Goal: Transaction & Acquisition: Purchase product/service

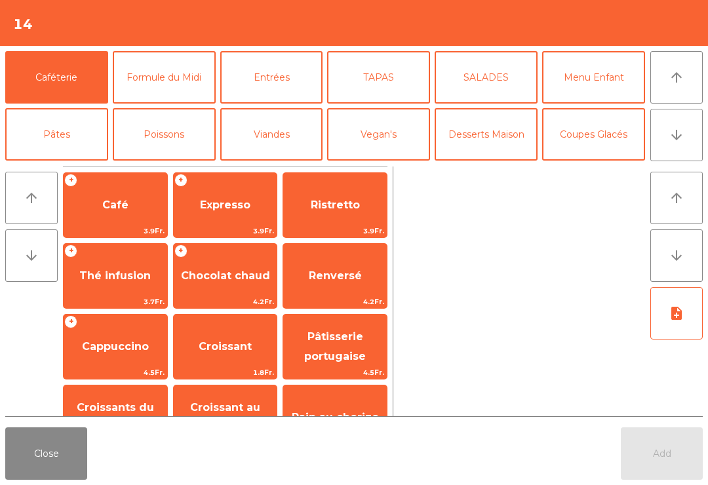
click at [222, 207] on span "Expresso" at bounding box center [225, 205] width 51 height 12
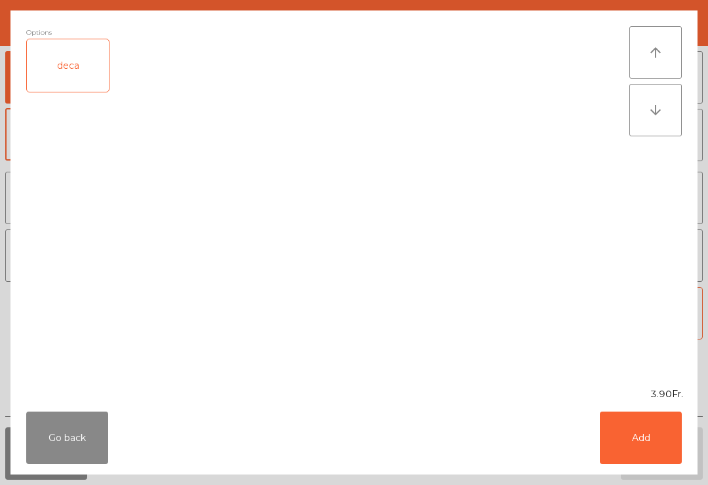
click at [654, 422] on button "Add" at bounding box center [641, 438] width 82 height 52
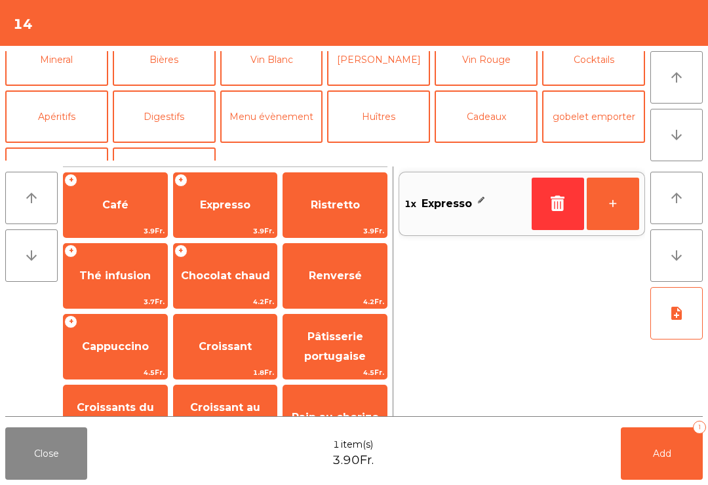
scroll to position [131, 0]
click at [70, 66] on button "Mineral" at bounding box center [56, 61] width 103 height 52
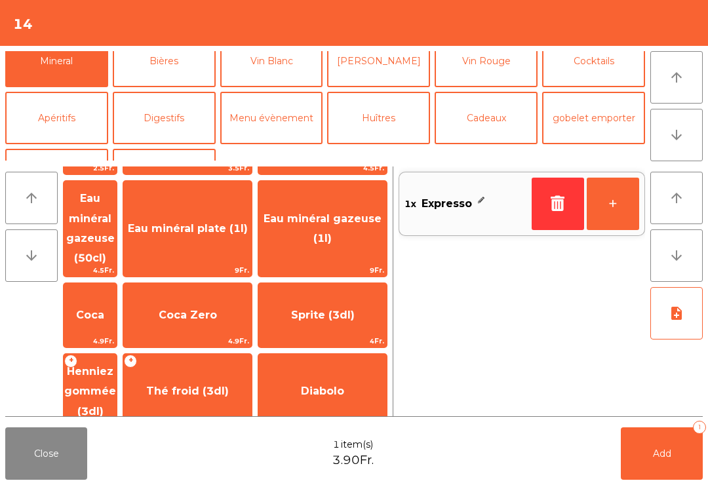
scroll to position [134, 0]
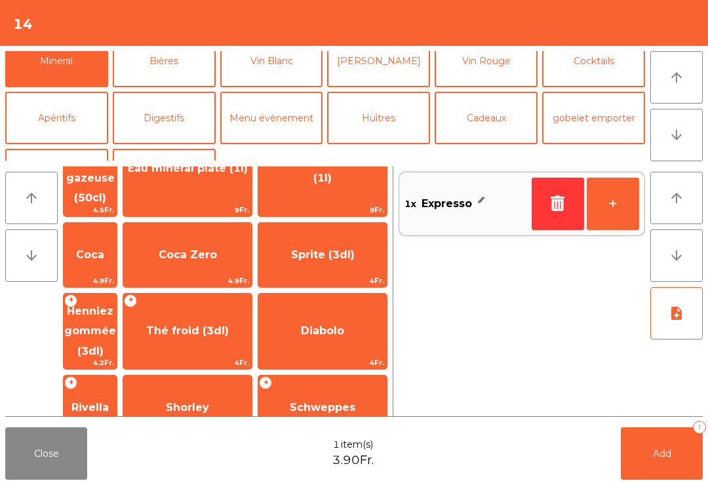
click at [109, 401] on span "Rivella" at bounding box center [89, 407] width 37 height 12
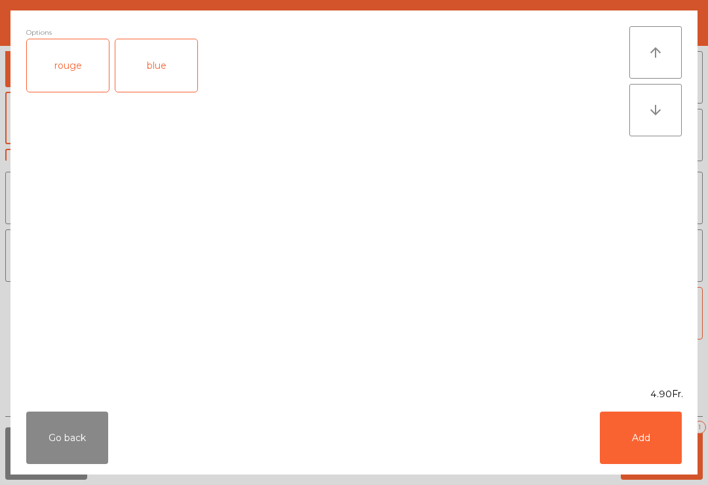
click at [658, 446] on button "Add" at bounding box center [641, 438] width 82 height 52
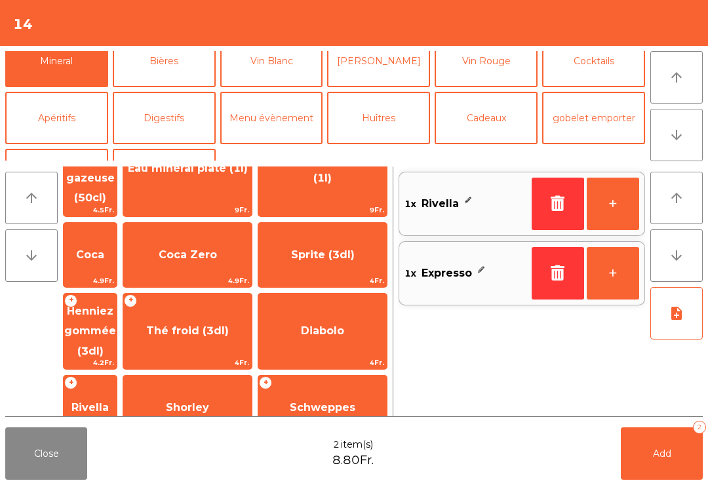
click at [616, 200] on button "+" at bounding box center [613, 204] width 52 height 52
click at [686, 475] on button "Add 3" at bounding box center [662, 454] width 82 height 52
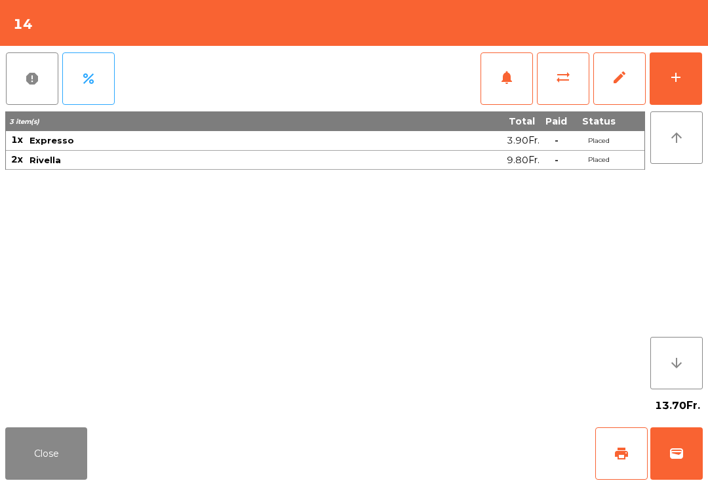
click at [674, 87] on button "add" at bounding box center [676, 78] width 52 height 52
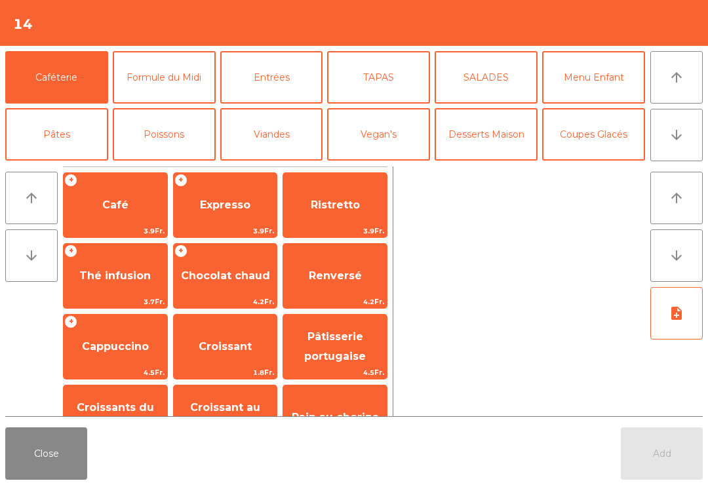
click at [118, 274] on span "Thé infusion" at bounding box center [114, 276] width 71 height 12
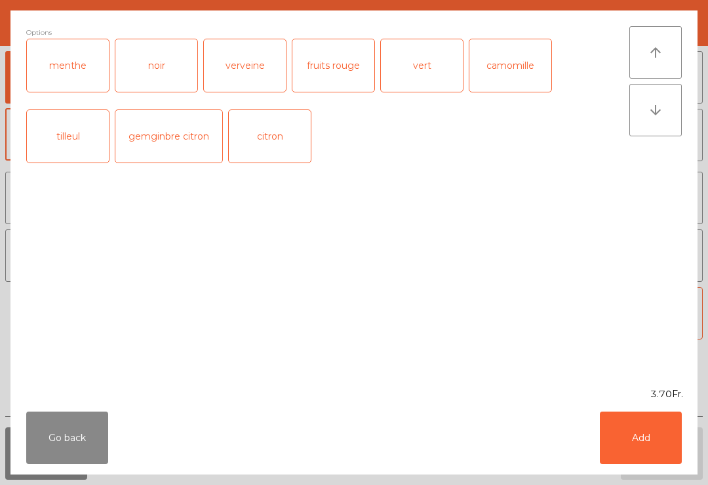
click at [676, 442] on button "Add" at bounding box center [641, 438] width 82 height 52
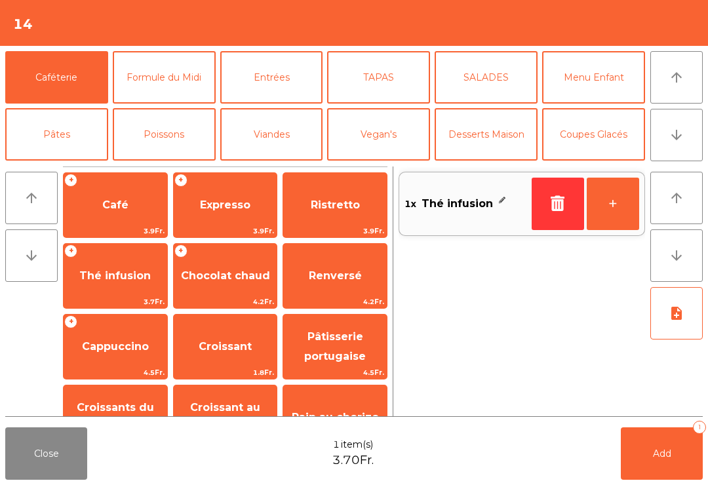
click at [676, 441] on button "Add 1" at bounding box center [662, 454] width 82 height 52
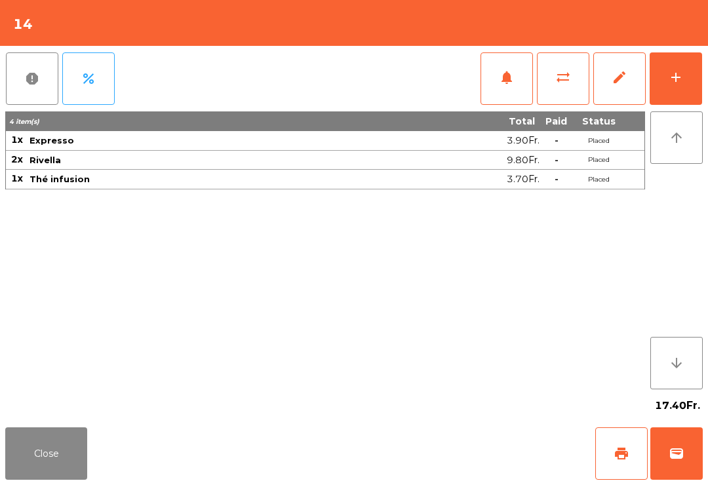
click at [56, 428] on button "Close" at bounding box center [46, 454] width 82 height 52
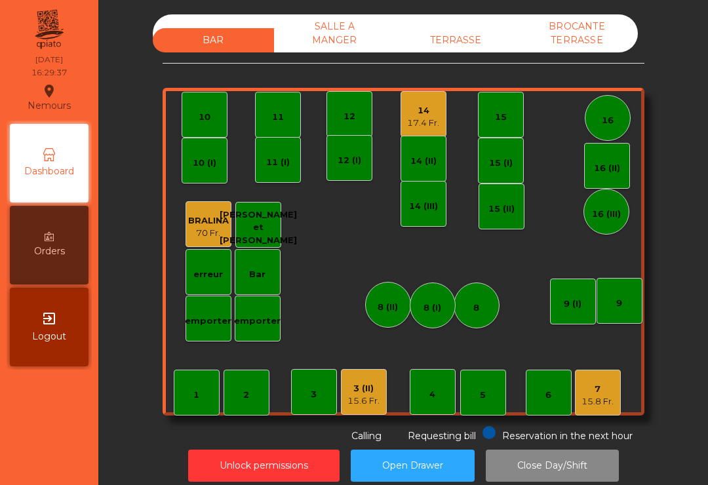
click at [361, 407] on div "15.6 Fr." at bounding box center [364, 401] width 32 height 13
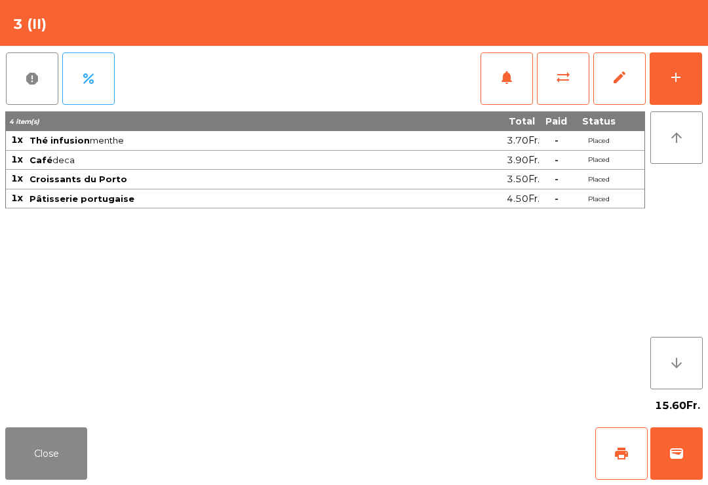
click at [609, 472] on button "print" at bounding box center [622, 454] width 52 height 52
click at [83, 473] on button "Close" at bounding box center [46, 454] width 82 height 52
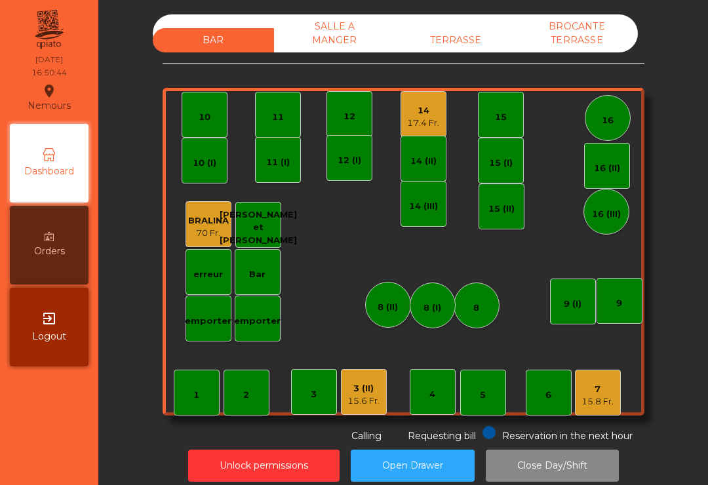
click at [475, 18] on div "BAR SALLE A MANGER TERRASSE BROCANTE TERRASSE" at bounding box center [395, 33] width 485 height 38
click at [464, 30] on div "TERRASSE" at bounding box center [455, 40] width 121 height 24
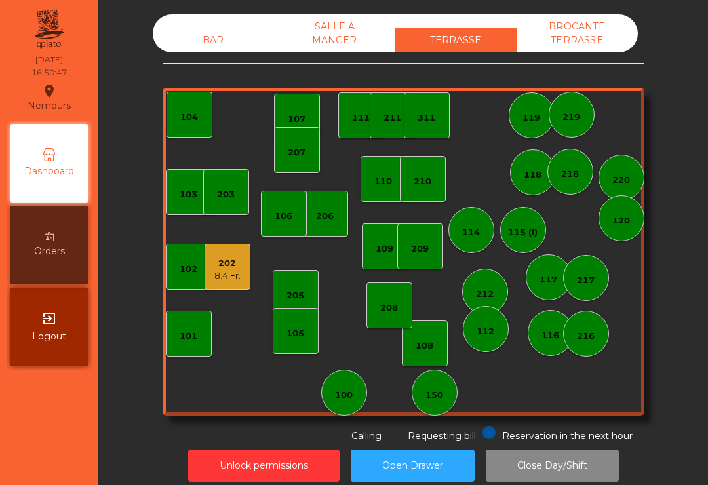
click at [419, 248] on div "209" at bounding box center [420, 249] width 18 height 13
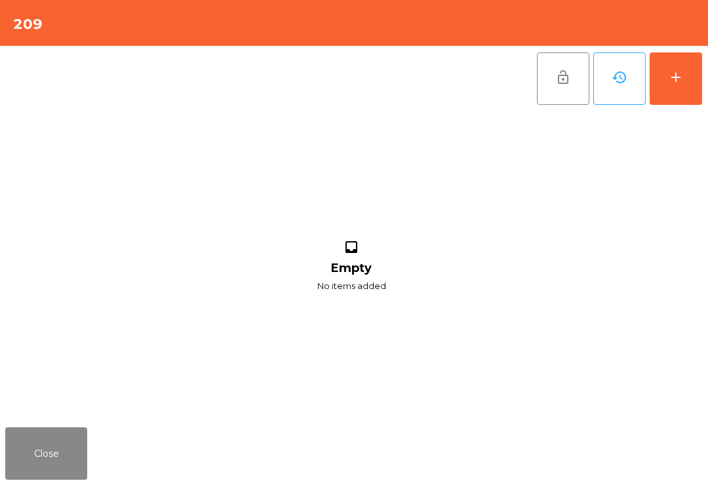
click at [664, 73] on button "add" at bounding box center [676, 78] width 52 height 52
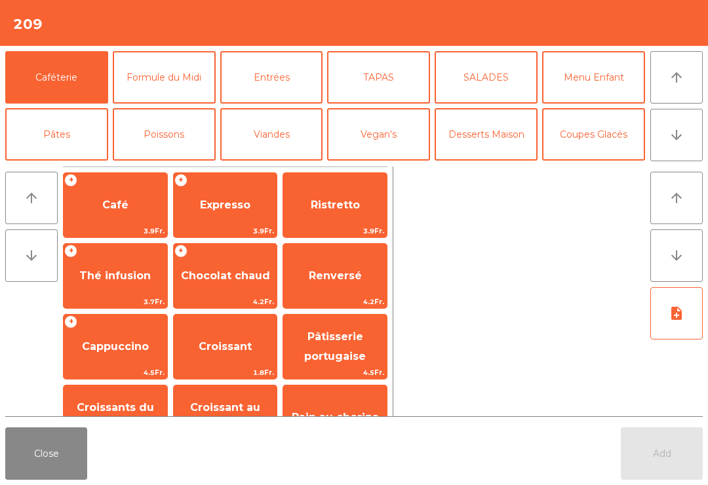
click at [120, 256] on div "+ Thé infusion 3.7Fr." at bounding box center [115, 276] width 105 height 66
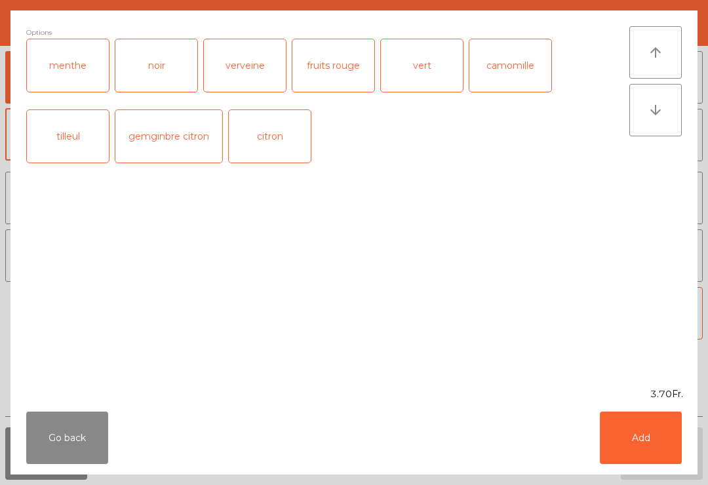
click at [655, 420] on button "Add" at bounding box center [641, 438] width 82 height 52
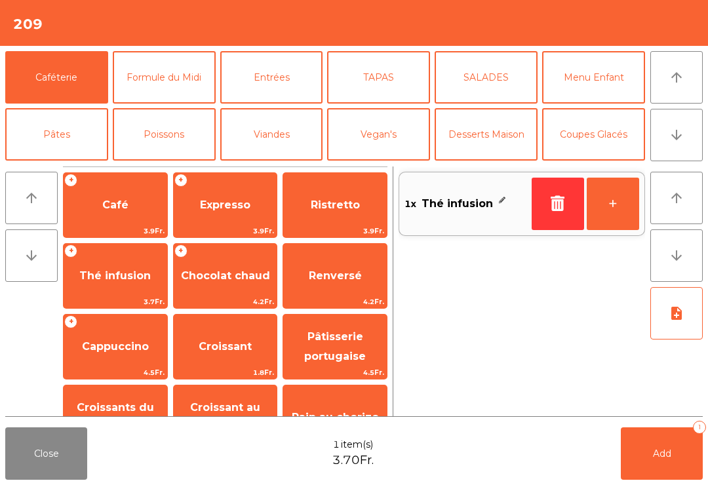
click at [636, 220] on button "+" at bounding box center [613, 204] width 52 height 52
click at [668, 460] on button "Add 2" at bounding box center [662, 454] width 82 height 52
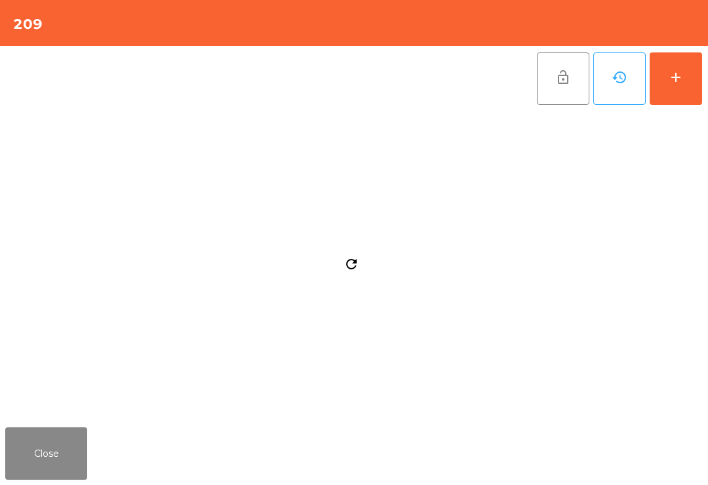
click at [61, 472] on button "Close" at bounding box center [46, 454] width 82 height 52
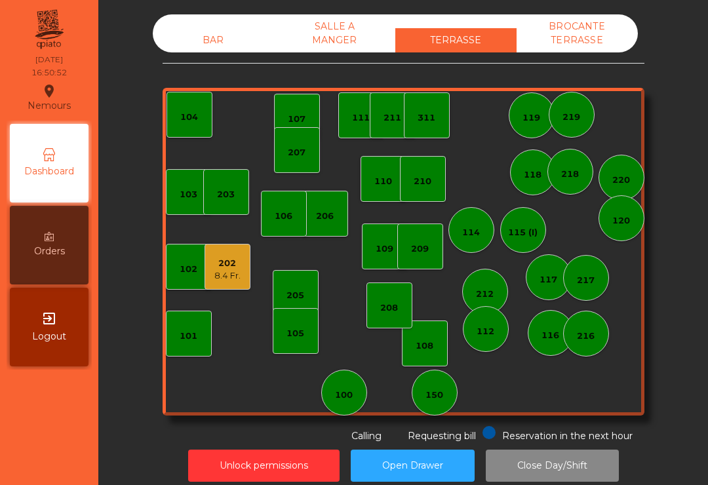
click at [231, 46] on div "BAR" at bounding box center [213, 40] width 121 height 24
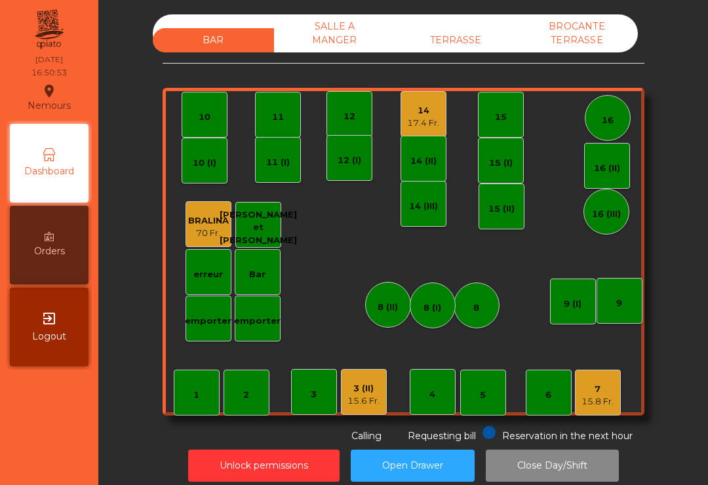
click at [596, 407] on div "15.8 Fr." at bounding box center [598, 401] width 32 height 13
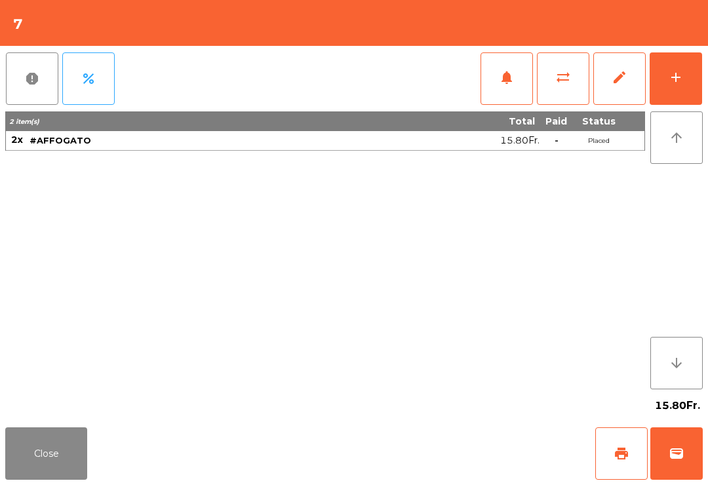
click at [701, 455] on button "wallet" at bounding box center [677, 454] width 52 height 52
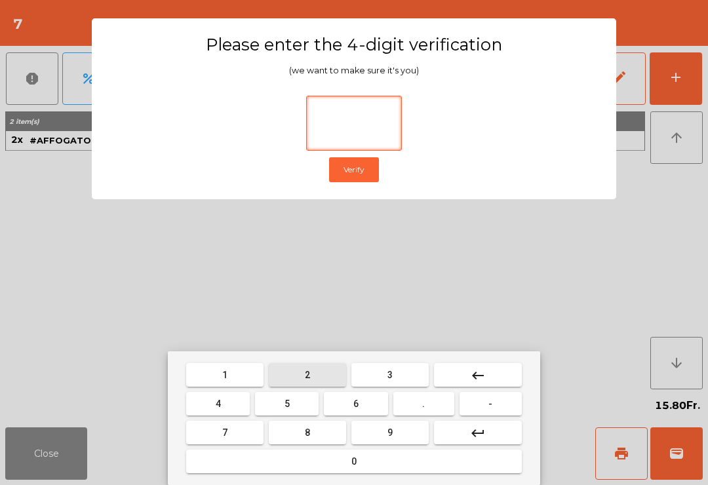
click at [309, 370] on span "2" at bounding box center [307, 375] width 5 height 10
type input "***"
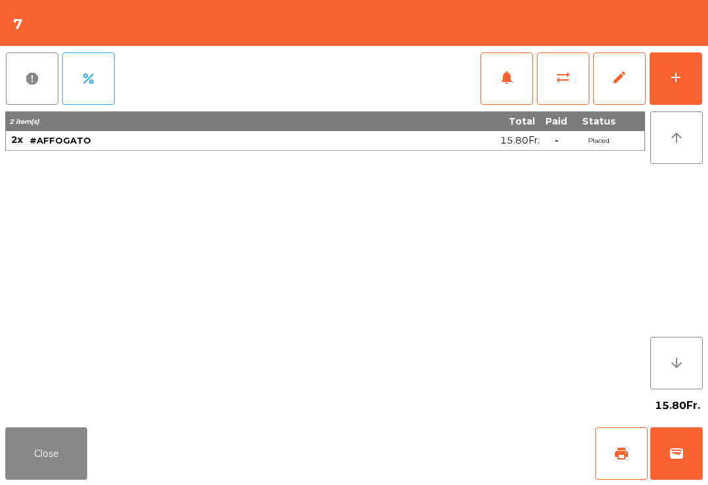
click at [464, 430] on div "Close print wallet" at bounding box center [354, 453] width 708 height 63
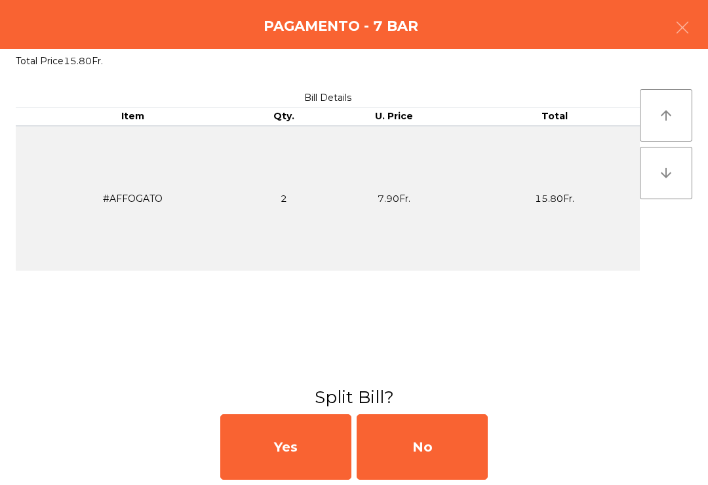
click at [434, 447] on div "No" at bounding box center [422, 447] width 131 height 66
click at [433, 447] on div "MB" at bounding box center [422, 447] width 131 height 66
click at [438, 452] on div "No" at bounding box center [422, 447] width 131 height 66
click at [437, 452] on div "No" at bounding box center [422, 447] width 131 height 66
click at [453, 458] on div "No" at bounding box center [422, 447] width 131 height 66
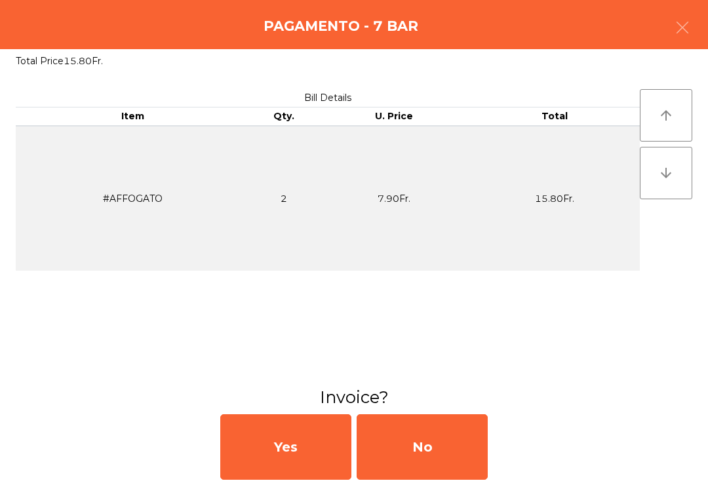
click at [453, 458] on div "No" at bounding box center [422, 447] width 131 height 66
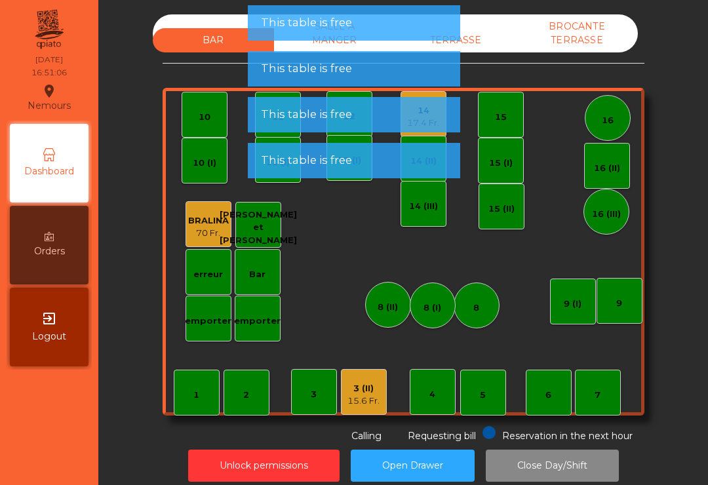
click at [374, 394] on div "3 (II)" at bounding box center [364, 388] width 32 height 13
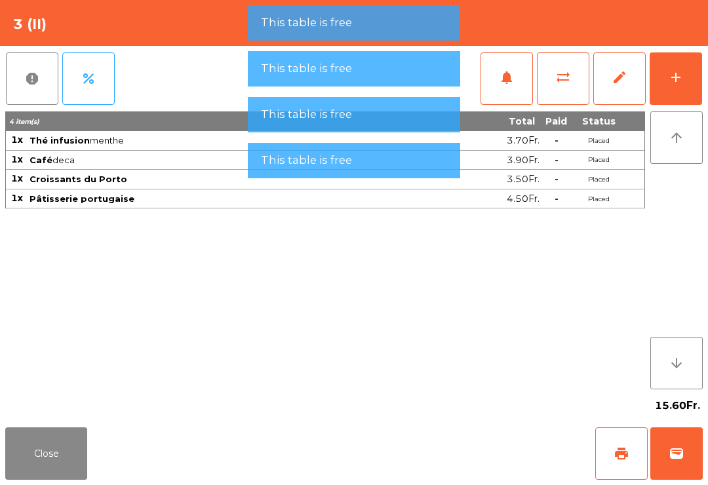
click at [664, 441] on button "wallet" at bounding box center [677, 454] width 52 height 52
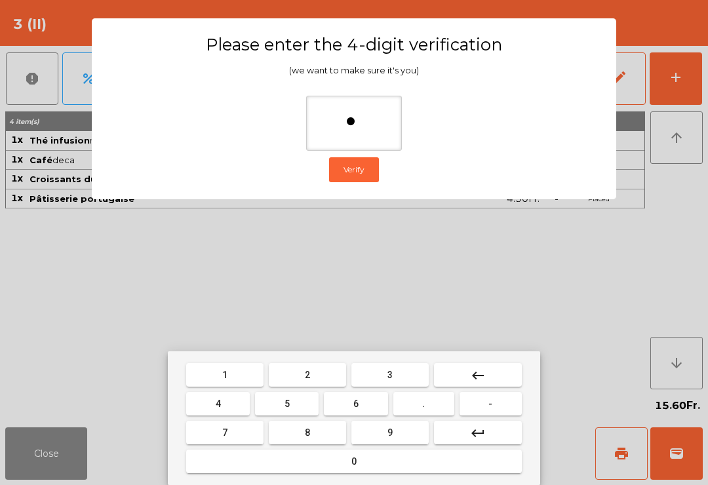
type input "**"
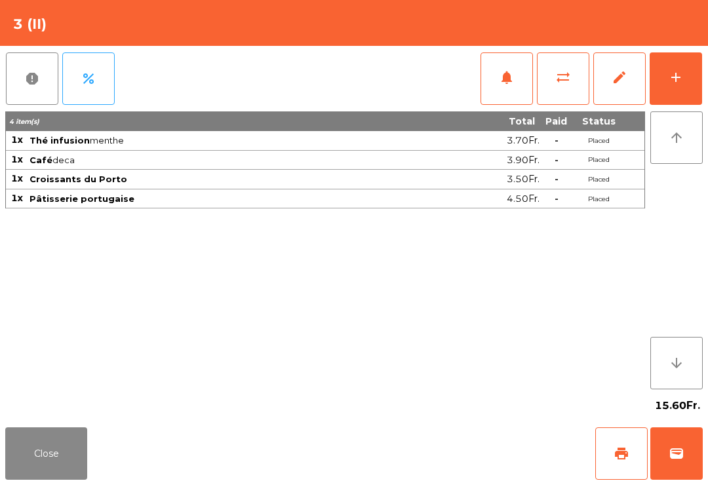
click at [434, 453] on div "Close print wallet" at bounding box center [354, 453] width 708 height 63
click at [430, 451] on div "Close print wallet" at bounding box center [354, 453] width 708 height 63
click at [430, 450] on div "Close print wallet" at bounding box center [354, 453] width 708 height 63
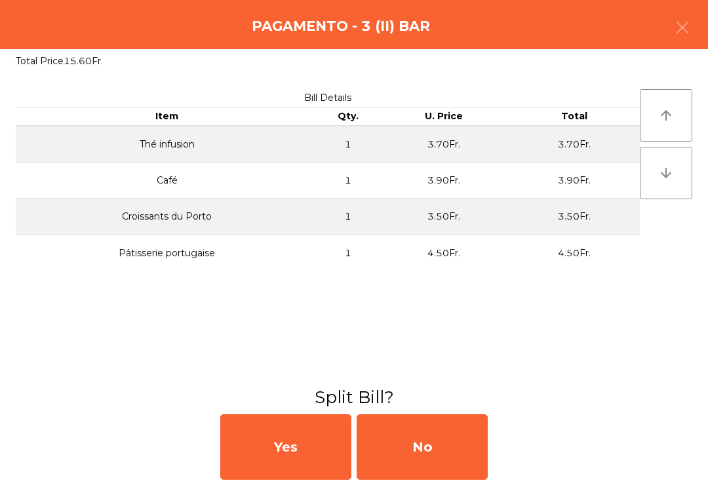
click at [425, 464] on div "No" at bounding box center [422, 447] width 131 height 66
click at [431, 455] on div "MB" at bounding box center [422, 447] width 131 height 66
click at [430, 440] on div "No" at bounding box center [422, 447] width 131 height 66
click at [418, 449] on div "No" at bounding box center [422, 447] width 131 height 66
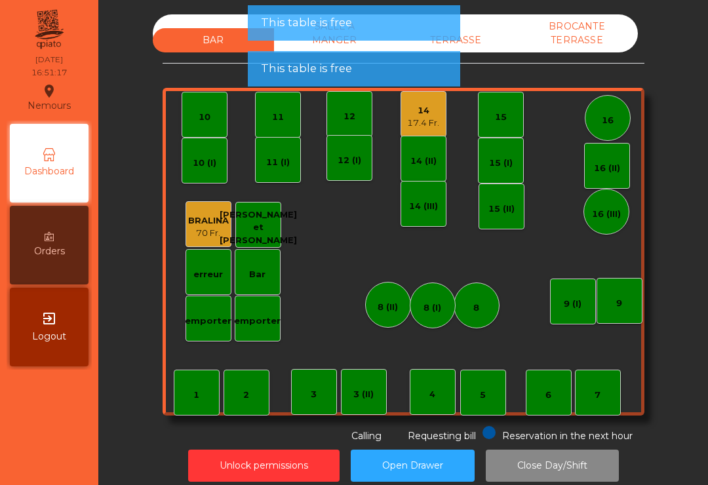
click at [414, 113] on div "14" at bounding box center [423, 110] width 32 height 13
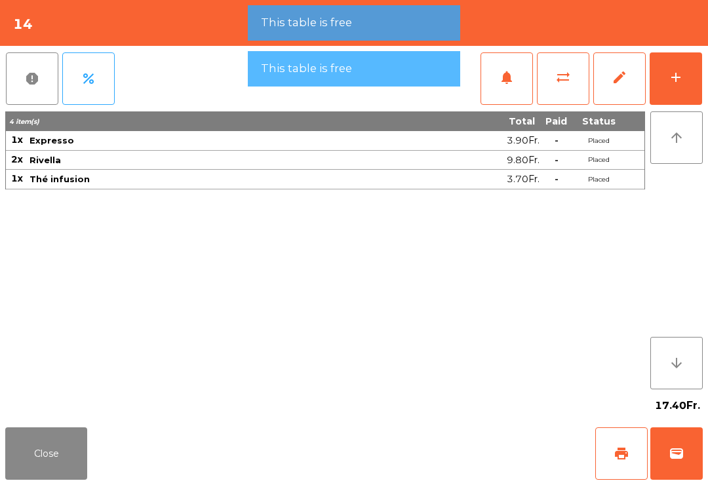
click at [701, 456] on button "wallet" at bounding box center [677, 454] width 52 height 52
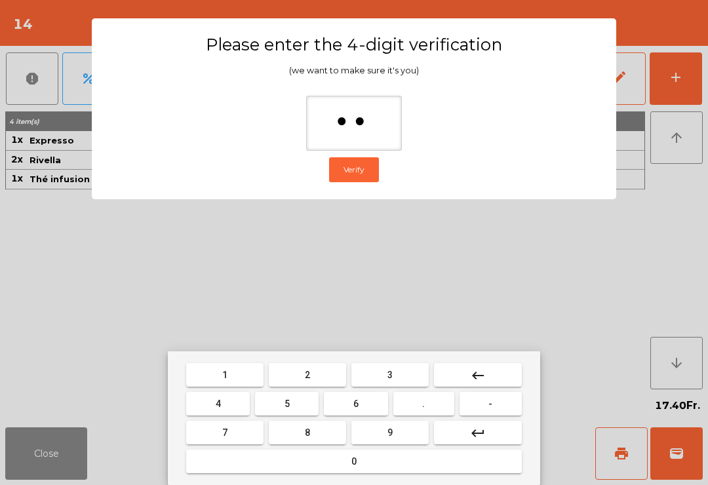
type input "***"
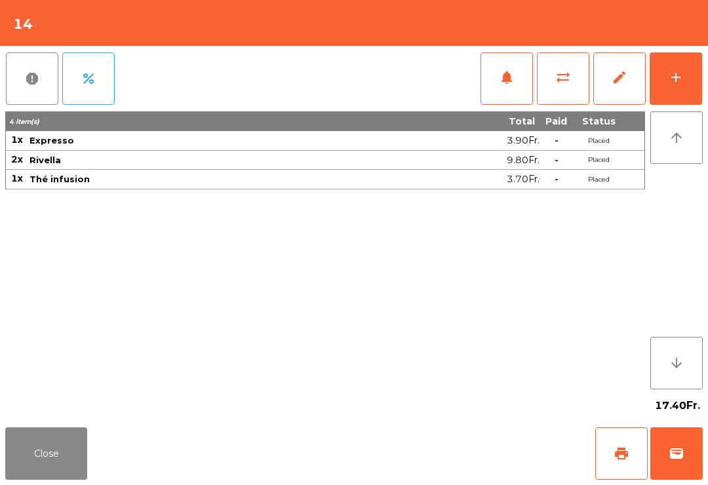
click at [440, 437] on div "Close print wallet" at bounding box center [354, 453] width 708 height 63
click at [445, 440] on div "Close print wallet" at bounding box center [354, 453] width 708 height 63
click at [444, 440] on div "Close print wallet" at bounding box center [354, 453] width 708 height 63
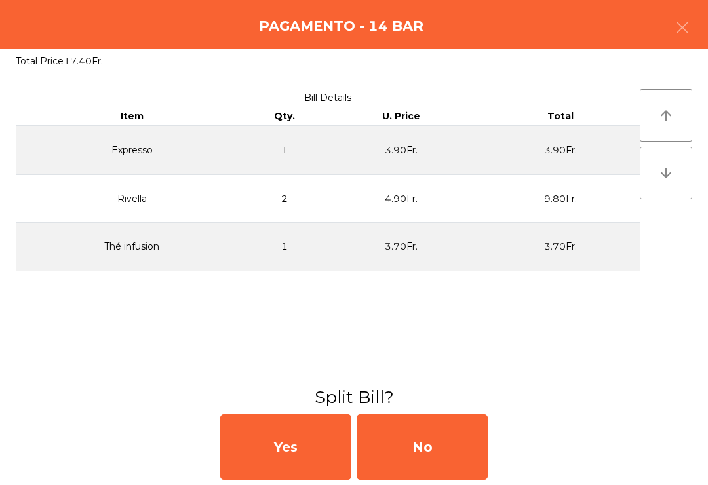
click at [442, 437] on div "No" at bounding box center [422, 447] width 131 height 66
click at [440, 448] on div "MB" at bounding box center [422, 447] width 131 height 66
click at [441, 451] on div "No" at bounding box center [422, 447] width 131 height 66
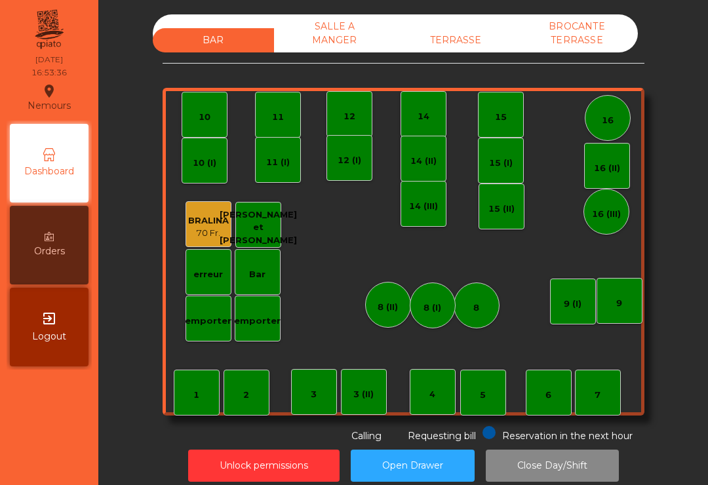
click at [481, 46] on div "TERRASSE" at bounding box center [455, 40] width 121 height 24
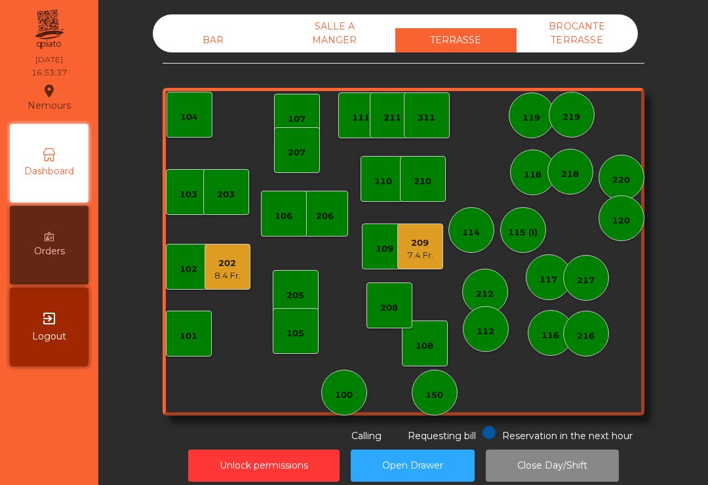
click at [591, 45] on div "BROCANTE TERRASSE" at bounding box center [577, 33] width 121 height 38
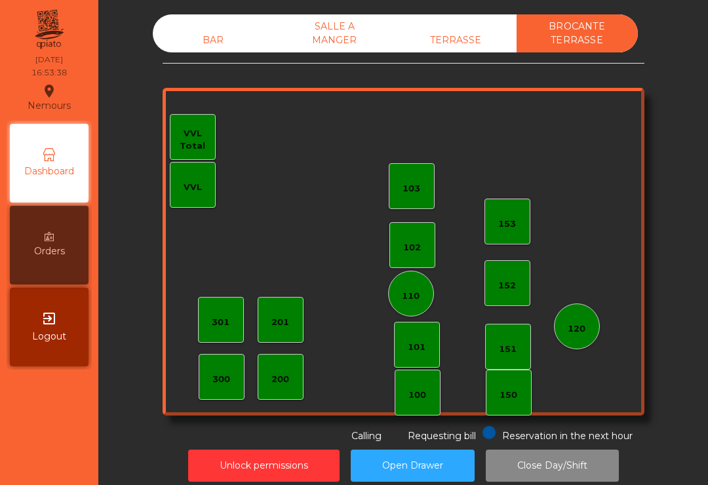
click at [474, 34] on div "TERRASSE" at bounding box center [455, 40] width 121 height 24
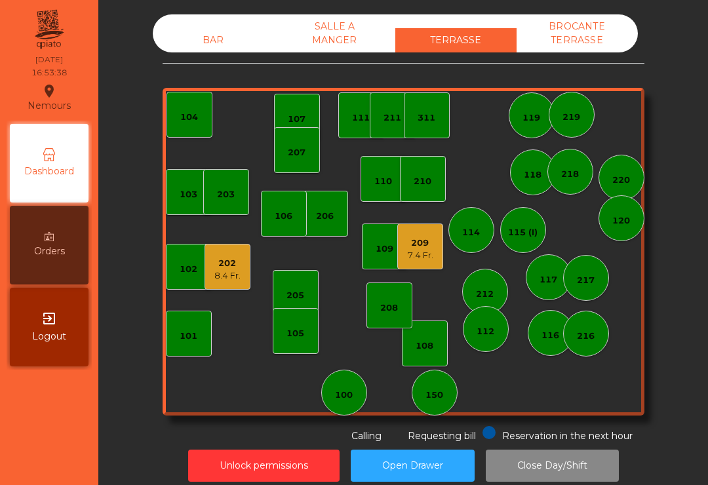
click at [231, 271] on div "8.4 Fr." at bounding box center [227, 276] width 26 height 13
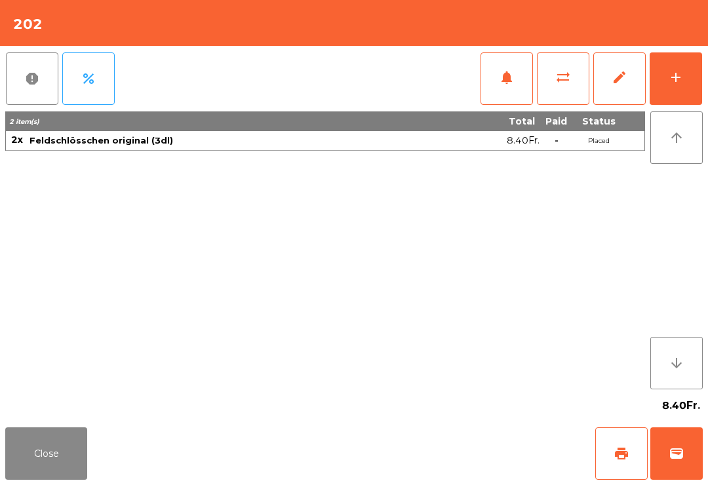
click at [686, 77] on button "add" at bounding box center [676, 78] width 52 height 52
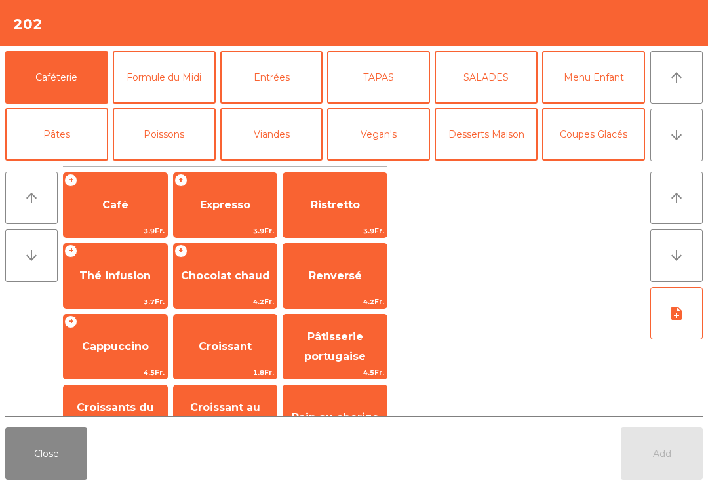
click at [674, 134] on icon "arrow_downward" at bounding box center [677, 135] width 16 height 16
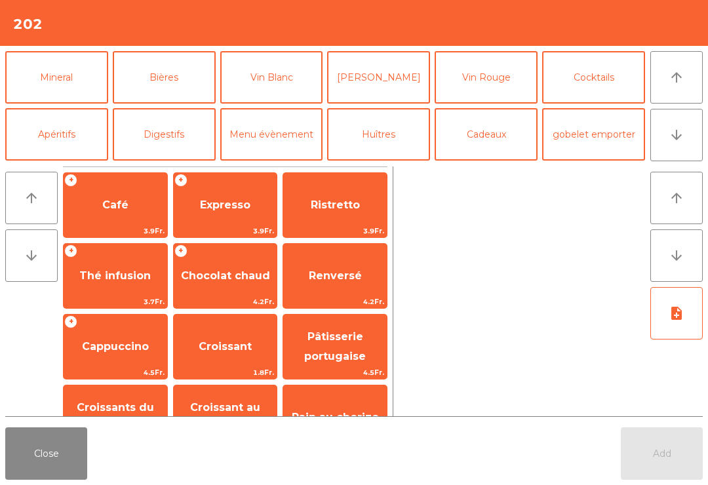
click at [163, 85] on button "Bières" at bounding box center [164, 77] width 103 height 52
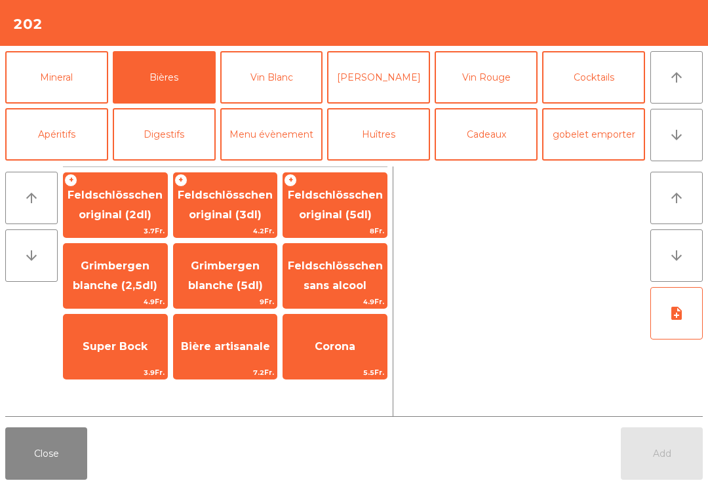
click at [243, 200] on span "Feldschlösschen original (3dl)" at bounding box center [225, 205] width 95 height 32
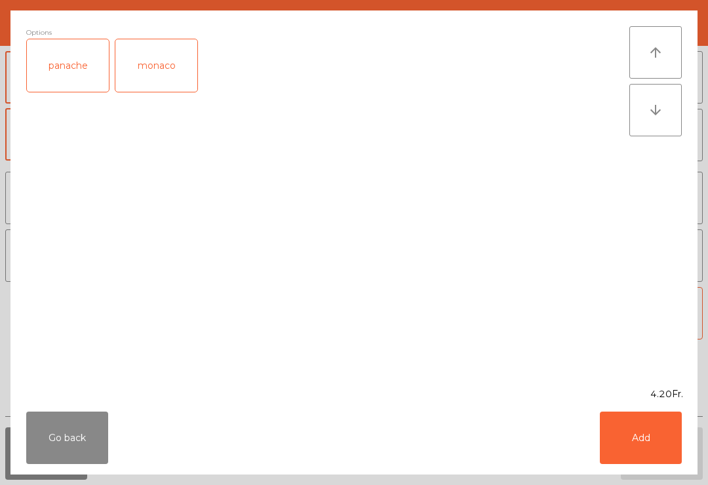
click at [649, 447] on button "Add" at bounding box center [641, 438] width 82 height 52
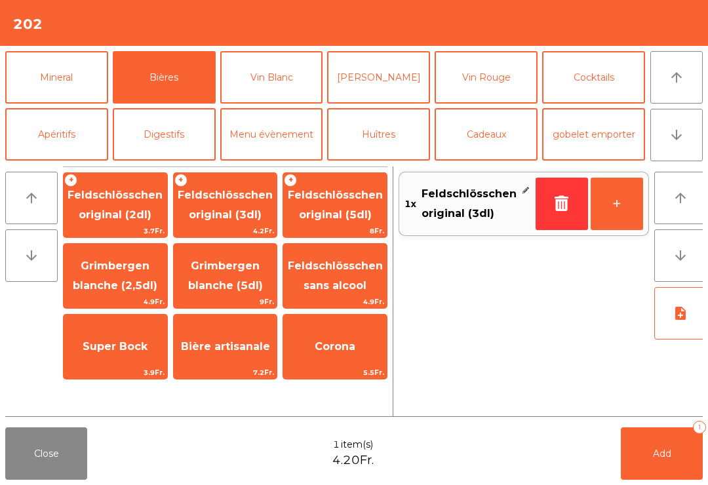
click at [613, 200] on button "+" at bounding box center [617, 204] width 52 height 52
click at [661, 477] on button "Add 2" at bounding box center [662, 454] width 82 height 52
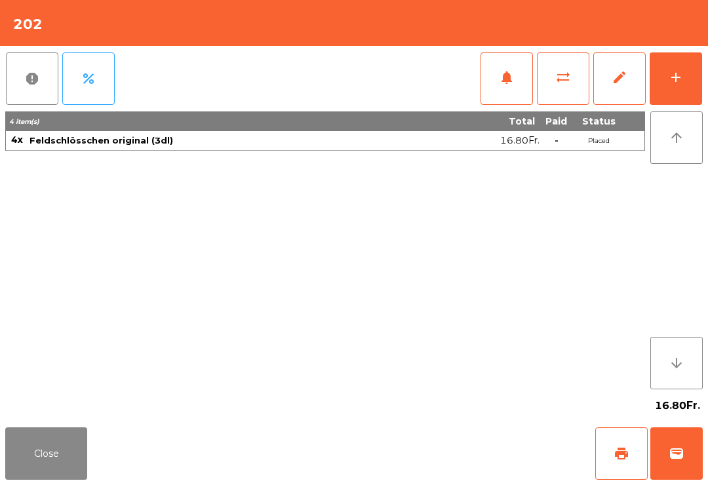
click at [26, 456] on button "Close" at bounding box center [46, 454] width 82 height 52
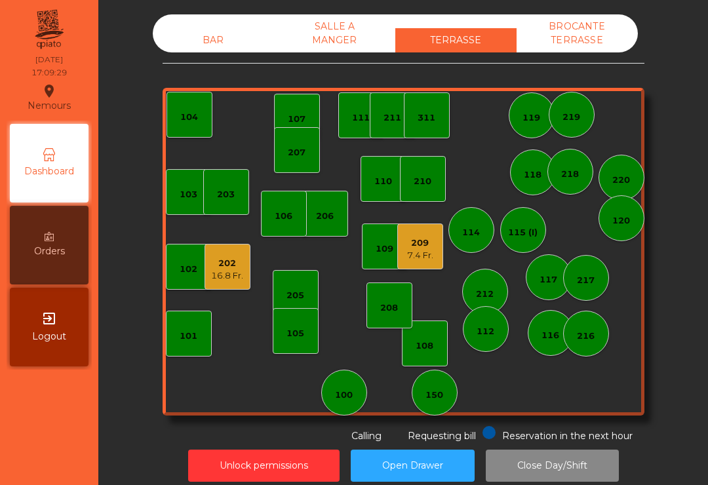
click at [420, 247] on div "209" at bounding box center [420, 243] width 26 height 13
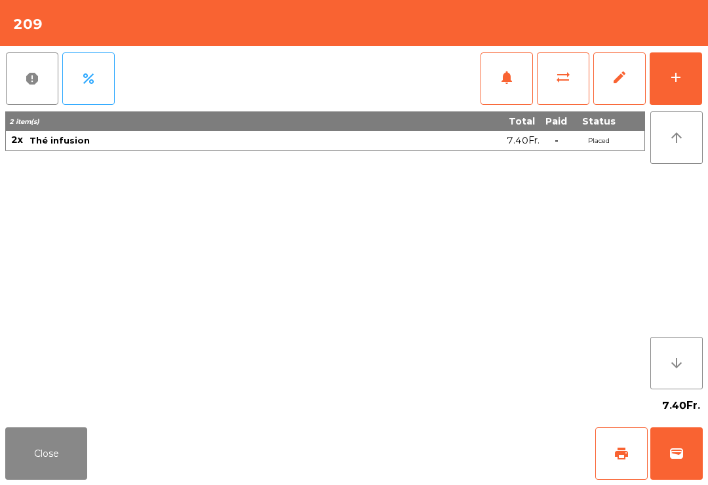
click at [684, 456] on span "wallet" at bounding box center [677, 454] width 16 height 16
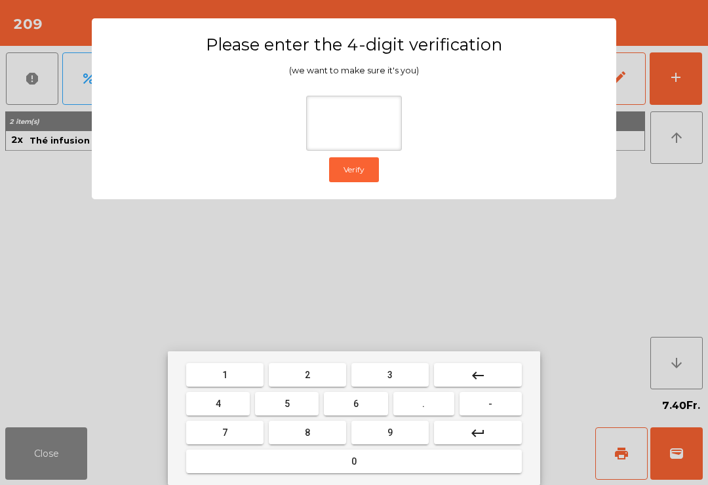
type input "*"
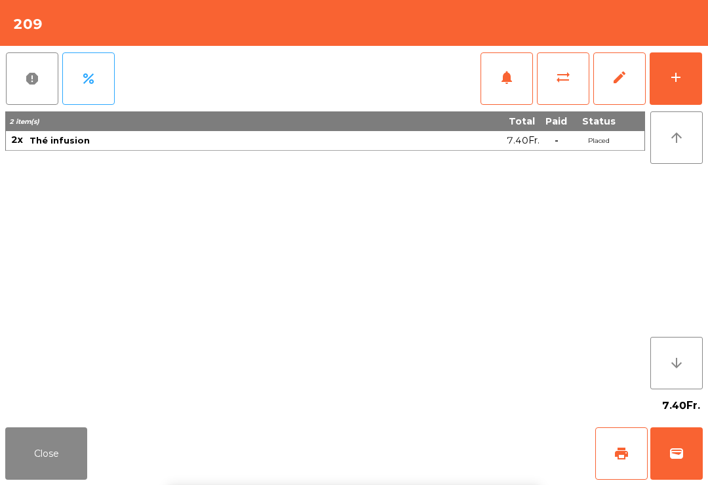
click at [367, 461] on div "Close print wallet" at bounding box center [354, 453] width 708 height 63
click at [366, 461] on div "Close print wallet" at bounding box center [354, 453] width 708 height 63
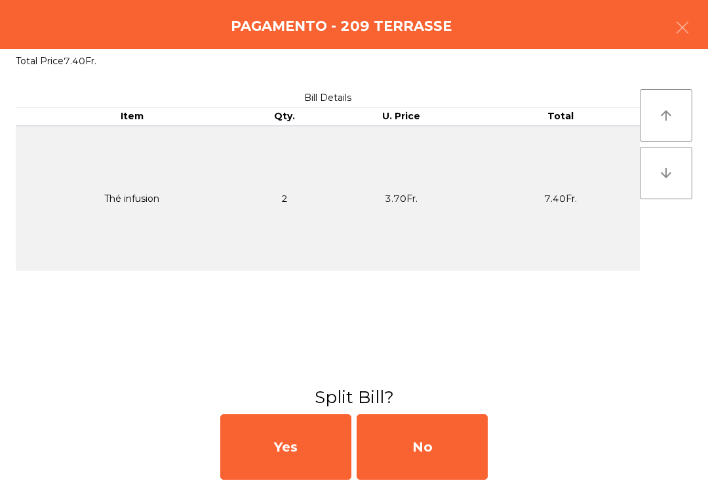
click at [391, 453] on div "No" at bounding box center [422, 447] width 131 height 66
click at [402, 446] on div "No" at bounding box center [422, 447] width 131 height 66
click at [401, 446] on div "No" at bounding box center [422, 447] width 131 height 66
click at [413, 453] on div "No" at bounding box center [422, 447] width 131 height 66
click at [419, 447] on div "No" at bounding box center [422, 447] width 131 height 66
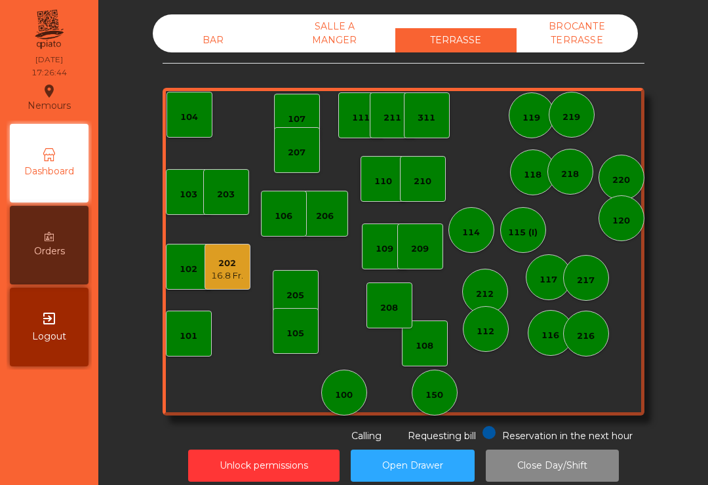
click at [230, 275] on div "16.8 Fr." at bounding box center [227, 276] width 32 height 13
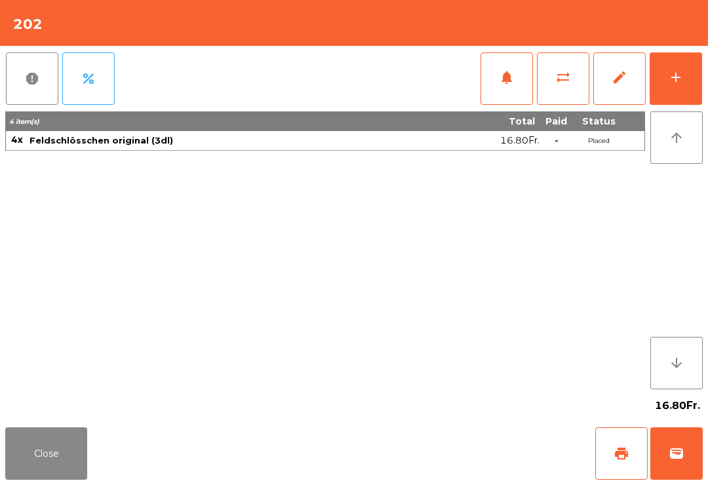
click at [679, 436] on button "wallet" at bounding box center [677, 454] width 52 height 52
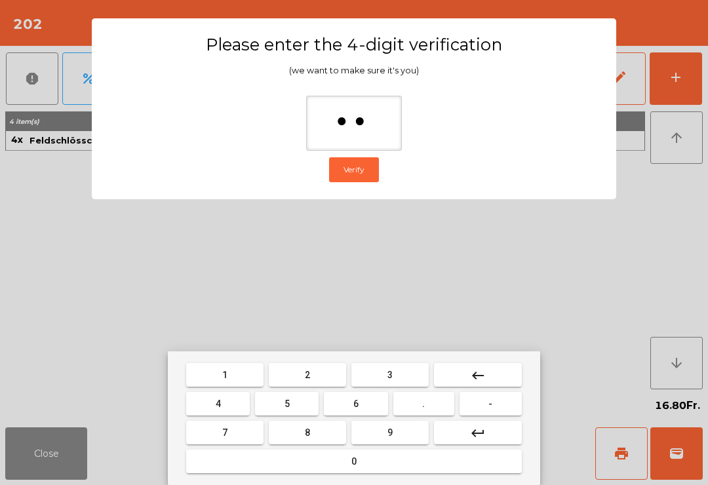
type input "***"
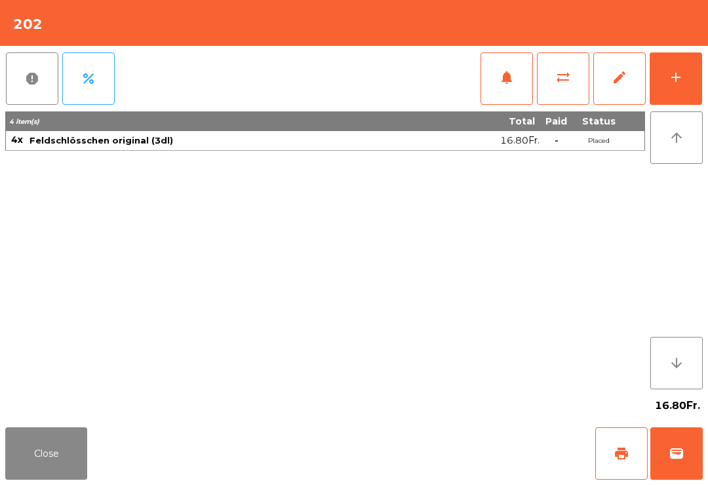
click at [441, 456] on div "Close print wallet" at bounding box center [354, 453] width 708 height 63
click at [440, 456] on div "Close print wallet" at bounding box center [354, 453] width 708 height 63
click at [430, 437] on div "Close print wallet" at bounding box center [354, 453] width 708 height 63
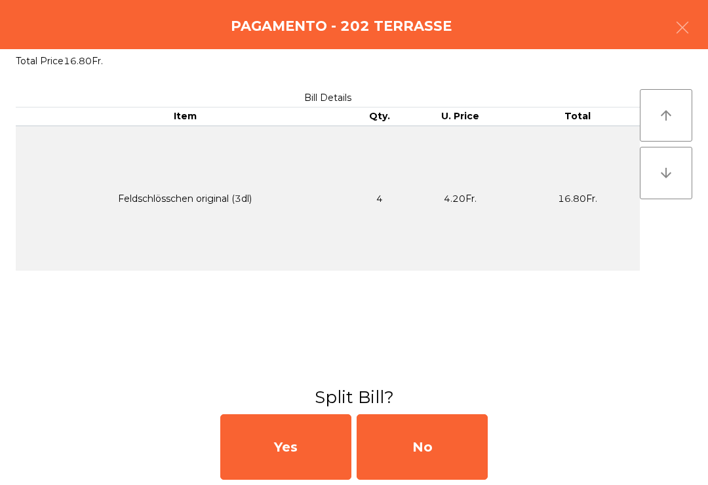
click at [435, 437] on div "No" at bounding box center [422, 447] width 131 height 66
click at [434, 436] on div "MB" at bounding box center [422, 447] width 131 height 66
click at [430, 436] on div "No" at bounding box center [422, 447] width 131 height 66
click at [429, 435] on div "No" at bounding box center [422, 447] width 131 height 66
click at [434, 458] on div "No" at bounding box center [422, 447] width 131 height 66
